Goal: Navigation & Orientation: Find specific page/section

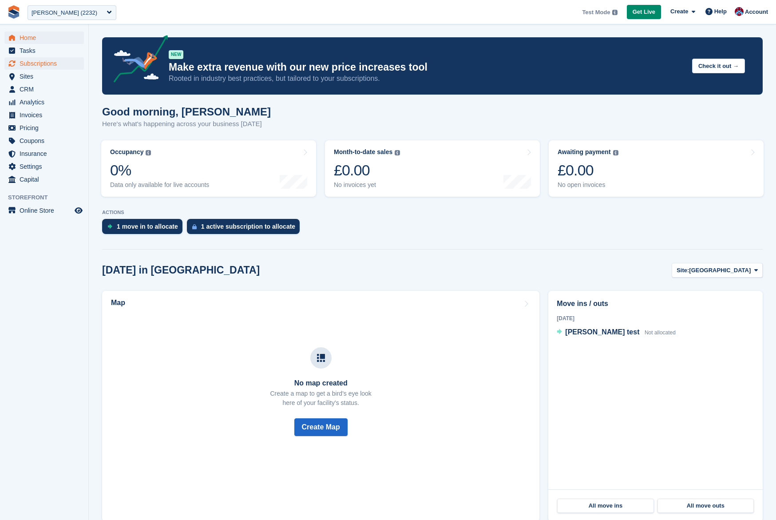
scroll to position [1, 0]
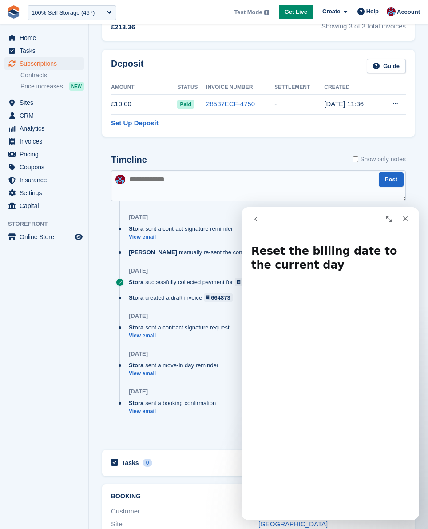
scroll to position [432, 0]
click at [33, 32] on span "Home" at bounding box center [46, 38] width 53 height 12
